Goal: Task Accomplishment & Management: Manage account settings

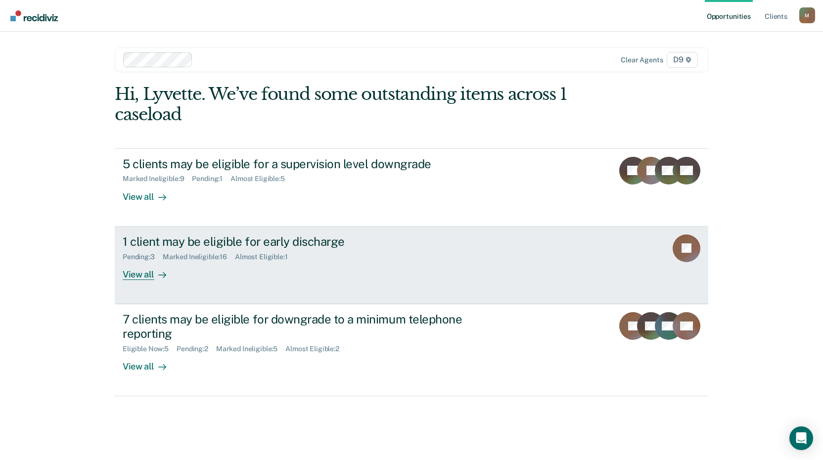
click at [140, 274] on div "View all" at bounding box center [150, 270] width 55 height 19
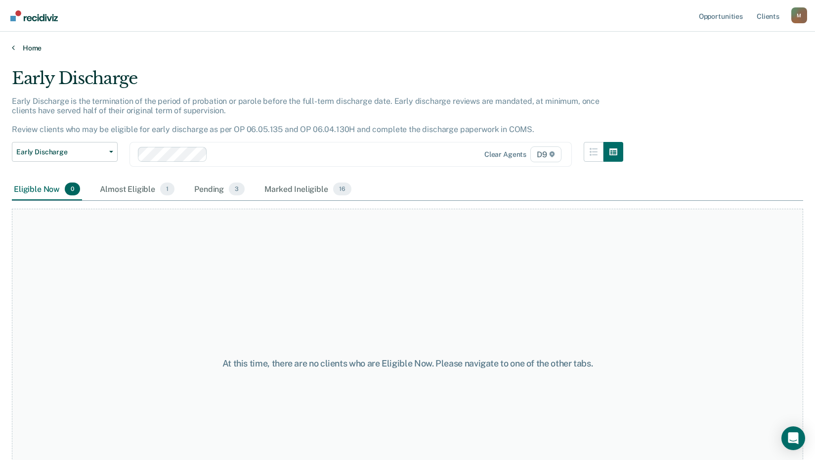
click at [12, 49] on icon at bounding box center [13, 48] width 3 height 8
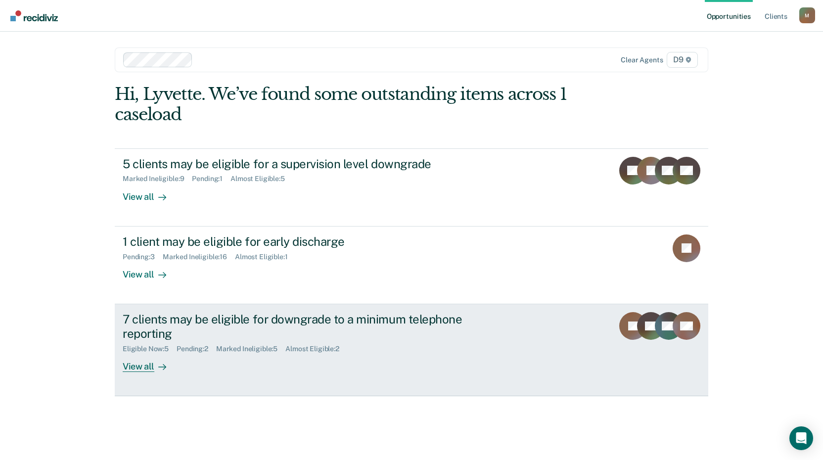
click at [129, 366] on div "View all" at bounding box center [150, 362] width 55 height 19
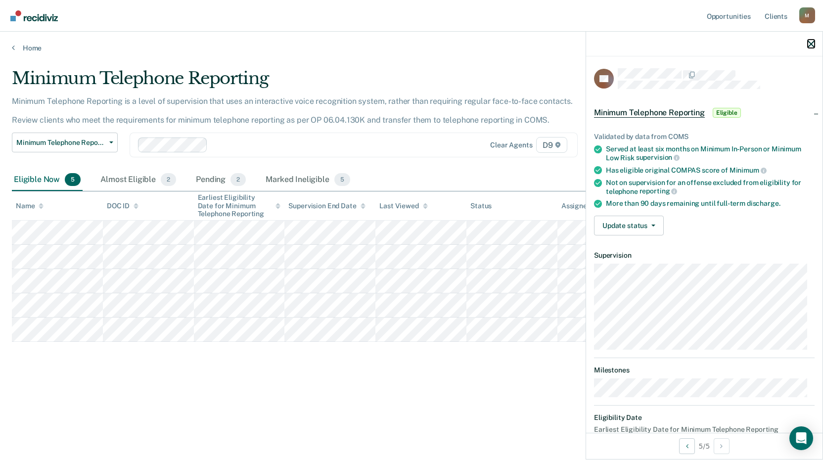
click at [812, 45] on icon "button" at bounding box center [811, 44] width 7 height 7
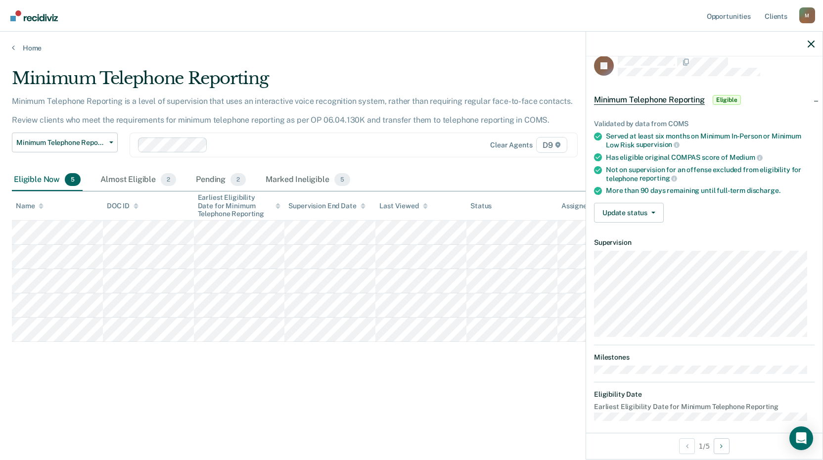
scroll to position [20, 0]
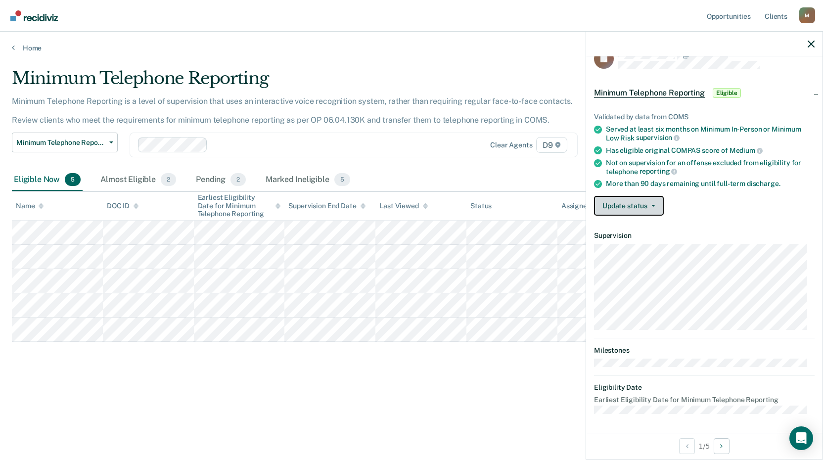
click at [617, 207] on button "Update status" at bounding box center [629, 206] width 70 height 20
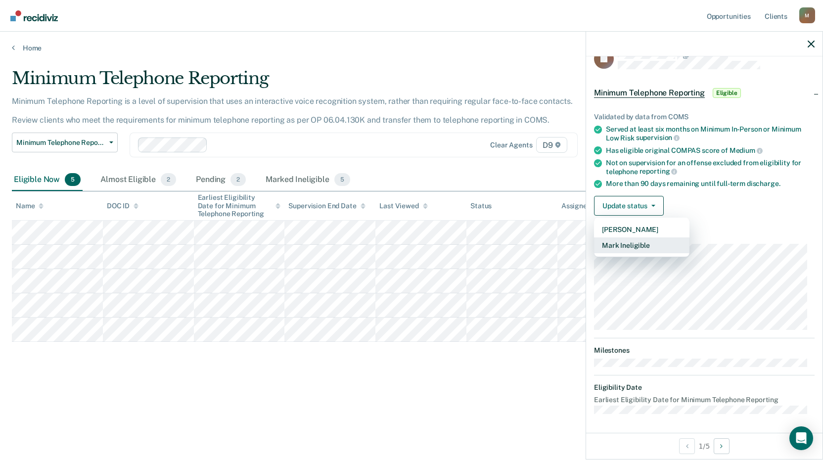
click at [625, 245] on button "Mark Ineligible" at bounding box center [641, 245] width 95 height 16
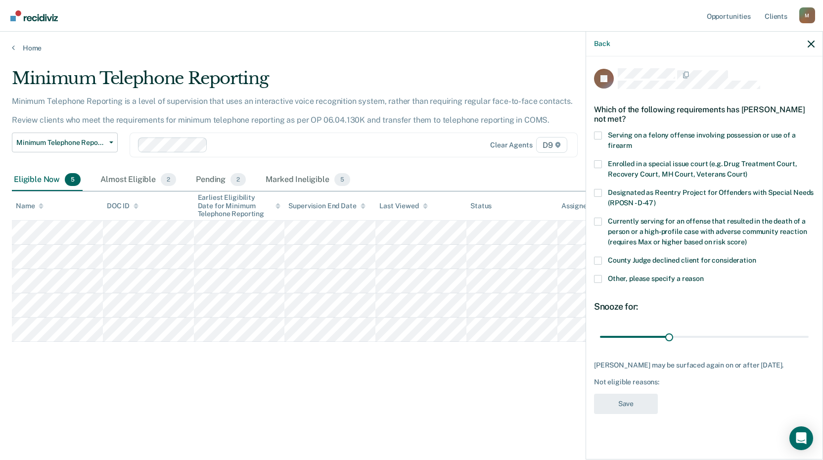
click at [601, 275] on span at bounding box center [598, 279] width 8 height 8
click at [704, 275] on input "Other, please specify a reason" at bounding box center [704, 275] width 0 height 0
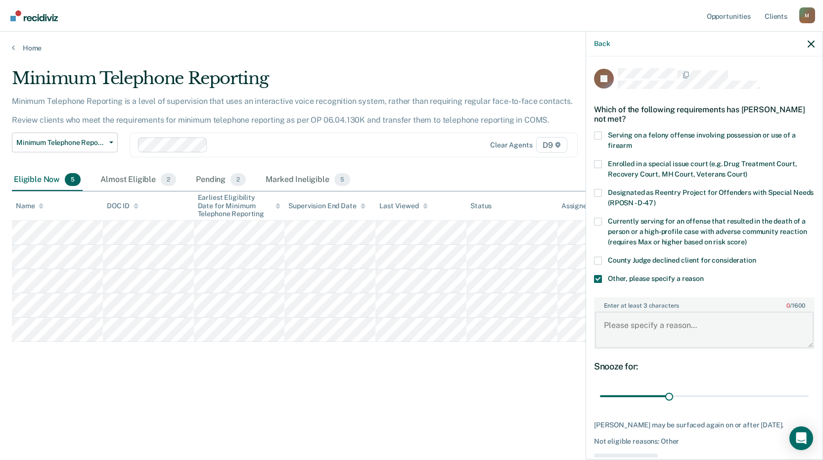
click at [633, 327] on textarea "Enter at least 3 characters 0 / 1600" at bounding box center [704, 330] width 219 height 37
type textarea "S"
type textarea "Has an Arson case, no TRS."
drag, startPoint x: 666, startPoint y: 397, endPoint x: 826, endPoint y: 404, distance: 160.4
type input "90"
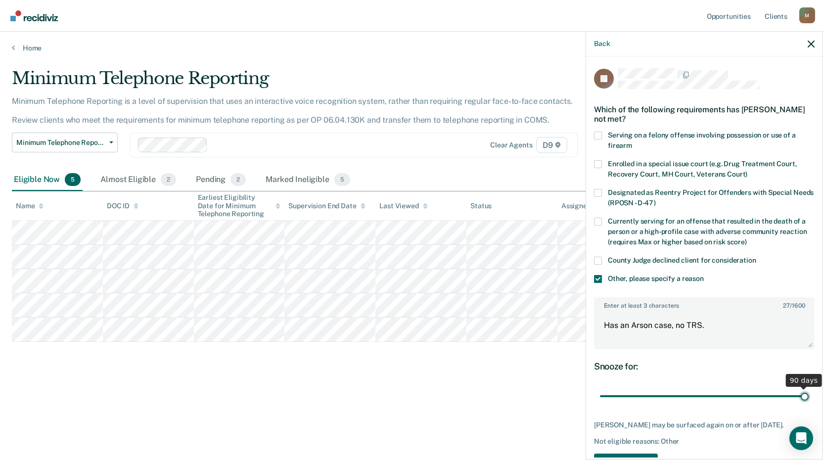
click at [809, 404] on input "range" at bounding box center [704, 396] width 209 height 17
click at [810, 43] on icon "button" at bounding box center [811, 44] width 7 height 7
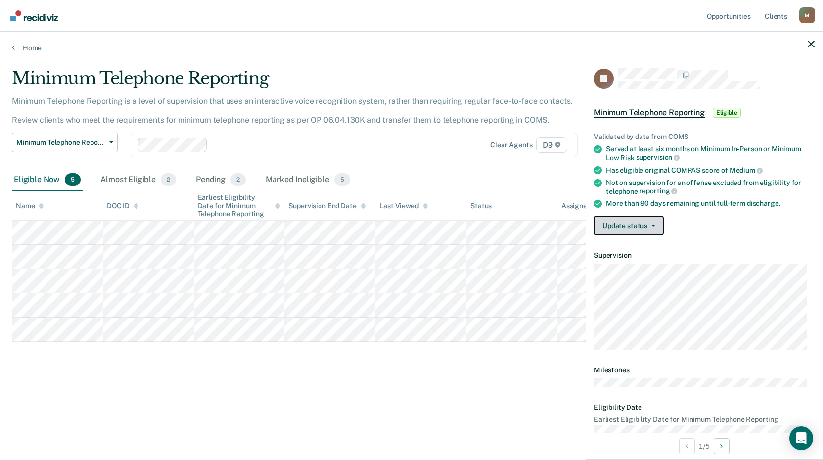
click at [618, 220] on button "Update status" at bounding box center [629, 226] width 70 height 20
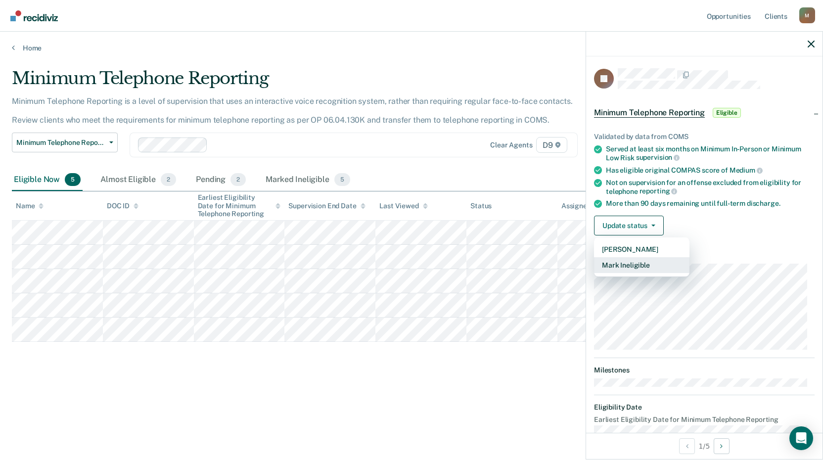
click at [611, 266] on button "Mark Ineligible" at bounding box center [641, 265] width 95 height 16
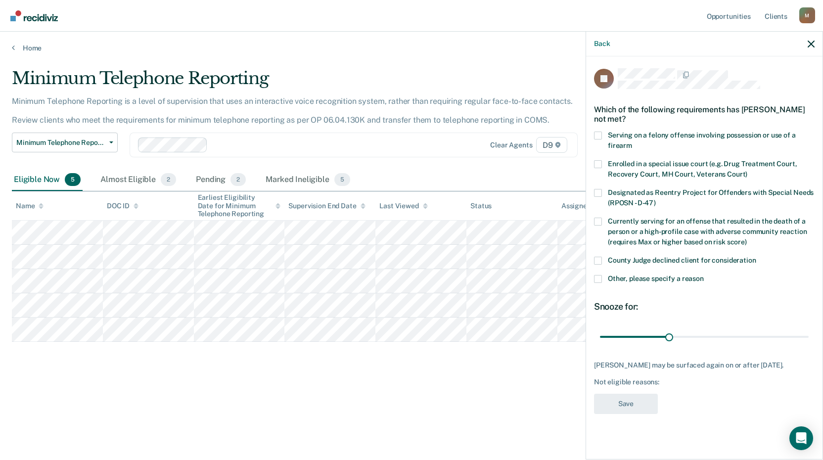
click at [601, 279] on span at bounding box center [598, 279] width 8 height 8
click at [704, 275] on input "Other, please specify a reason" at bounding box center [704, 275] width 0 height 0
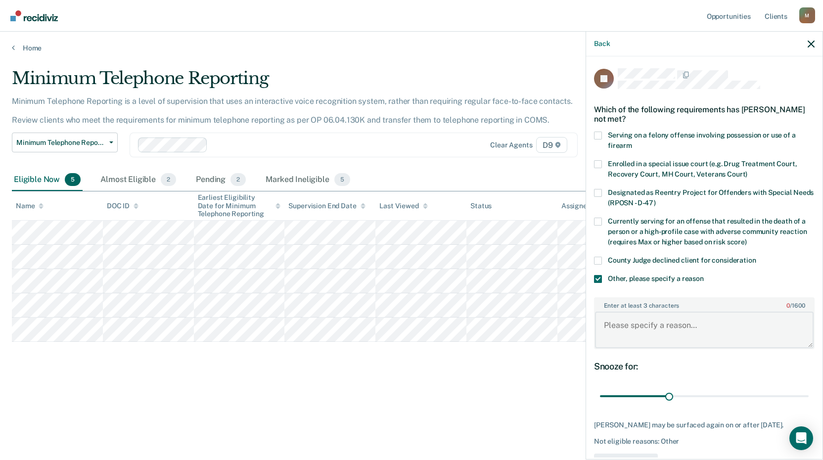
click at [623, 327] on textarea "Enter at least 3 characters 0 / 1600" at bounding box center [704, 330] width 219 height 37
type textarea "Has 2 cases of 3rd-[PERSON_NAME], not eligible."
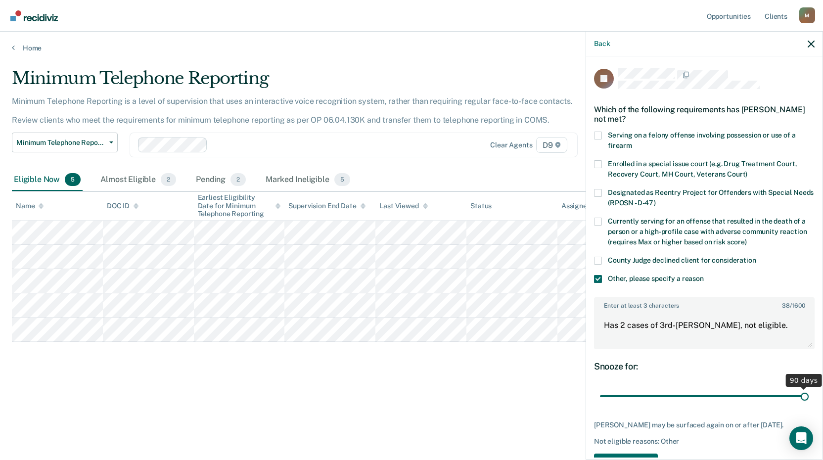
drag, startPoint x: 664, startPoint y: 395, endPoint x: 808, endPoint y: 387, distance: 144.1
type input "90"
click at [808, 388] on input "range" at bounding box center [704, 396] width 209 height 17
click at [683, 325] on textarea "Has 2 cases of 3rd-[PERSON_NAME], not eligible." at bounding box center [704, 330] width 219 height 37
type textarea "Has 2 cases of 3rd-Arson, not eligible."
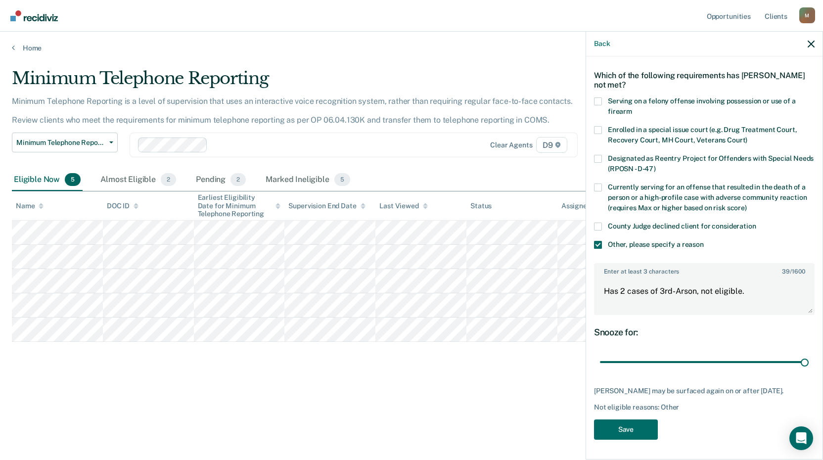
scroll to position [42, 0]
click at [637, 427] on button "Save" at bounding box center [626, 429] width 64 height 20
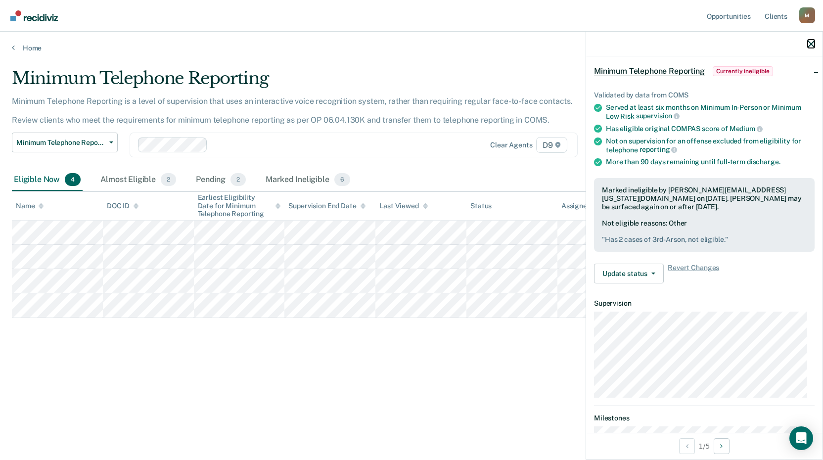
click at [809, 45] on icon "button" at bounding box center [811, 44] width 7 height 7
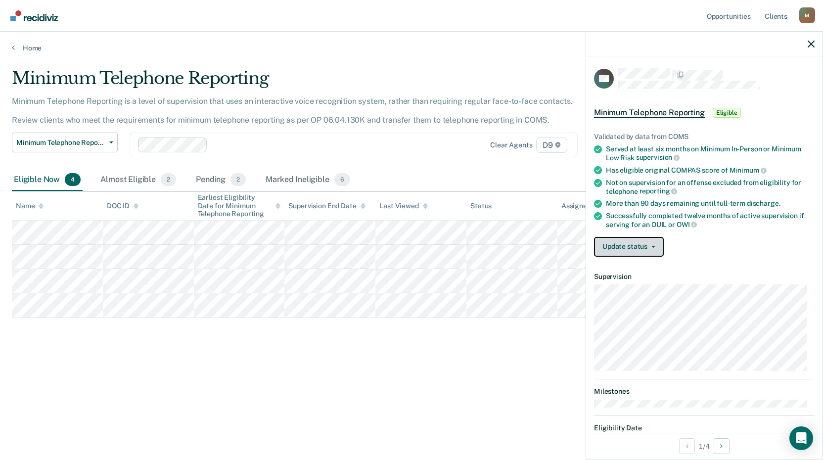
click at [630, 247] on button "Update status" at bounding box center [629, 247] width 70 height 20
click at [809, 40] on button "button" at bounding box center [811, 44] width 7 height 8
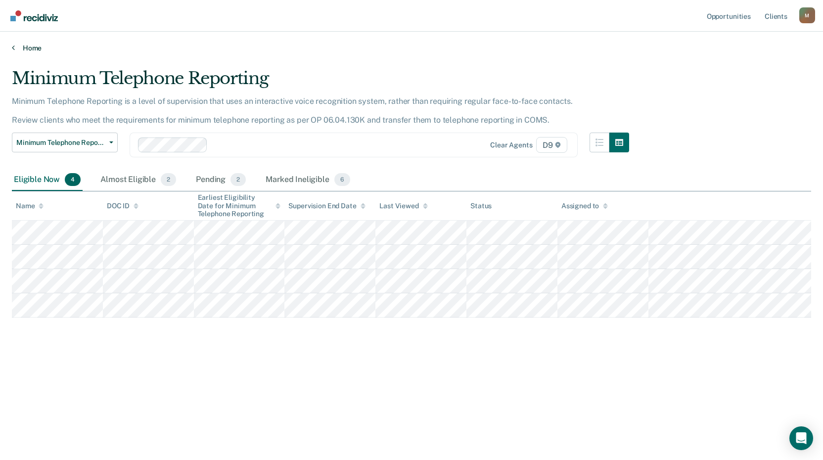
click at [12, 46] on icon at bounding box center [13, 48] width 3 height 8
